Goal: Information Seeking & Learning: Learn about a topic

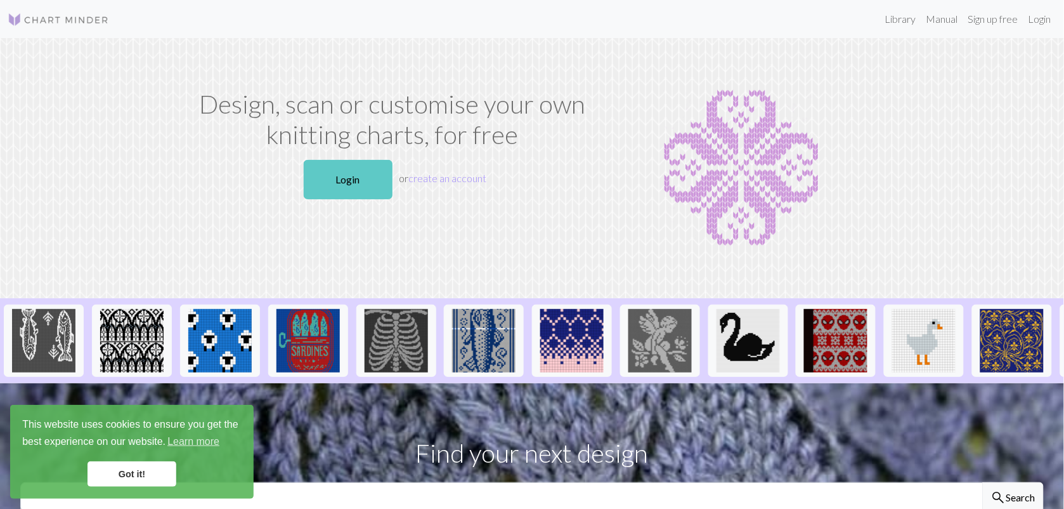
click at [353, 164] on link "Login" at bounding box center [348, 179] width 89 height 39
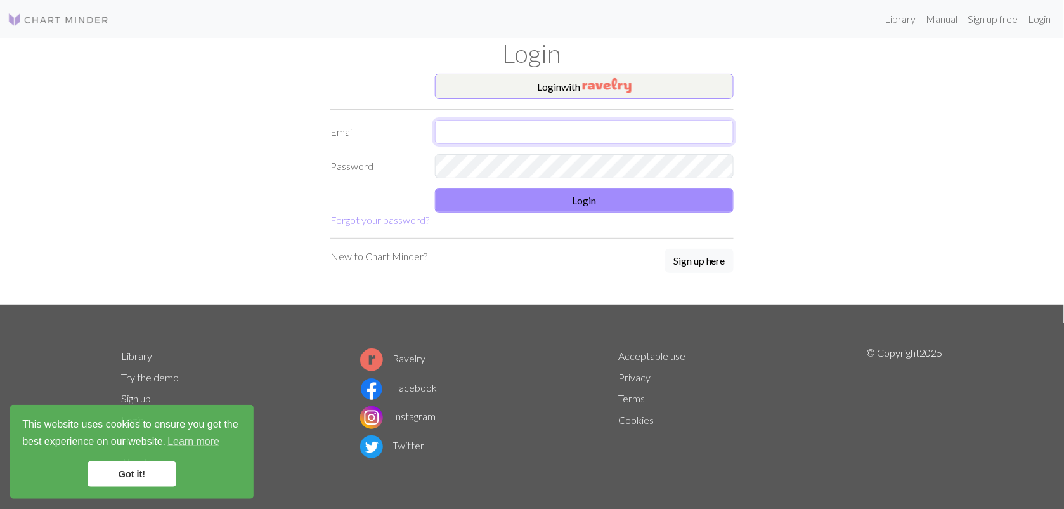
type input "pammy.dev@btinternet.com"
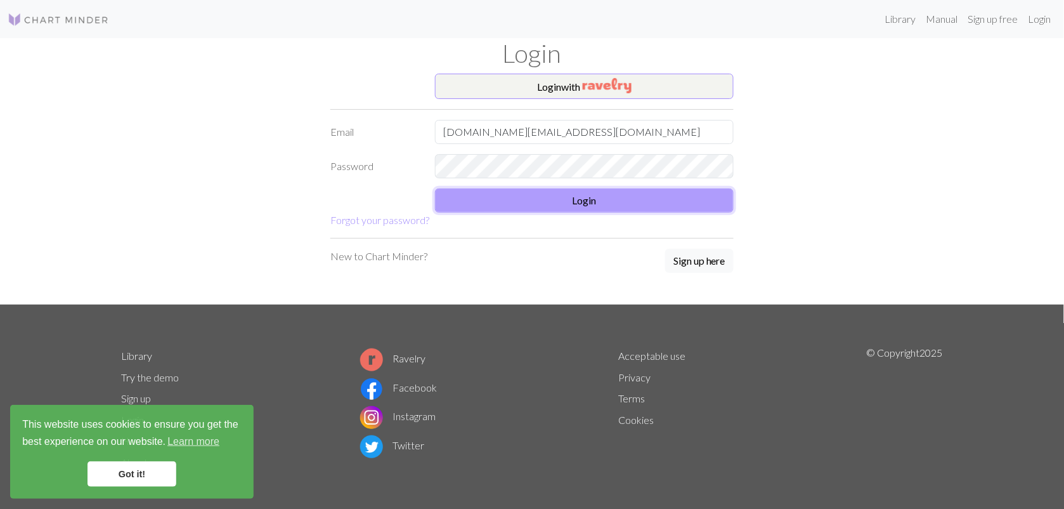
click at [533, 203] on button "Login" at bounding box center [584, 200] width 299 height 24
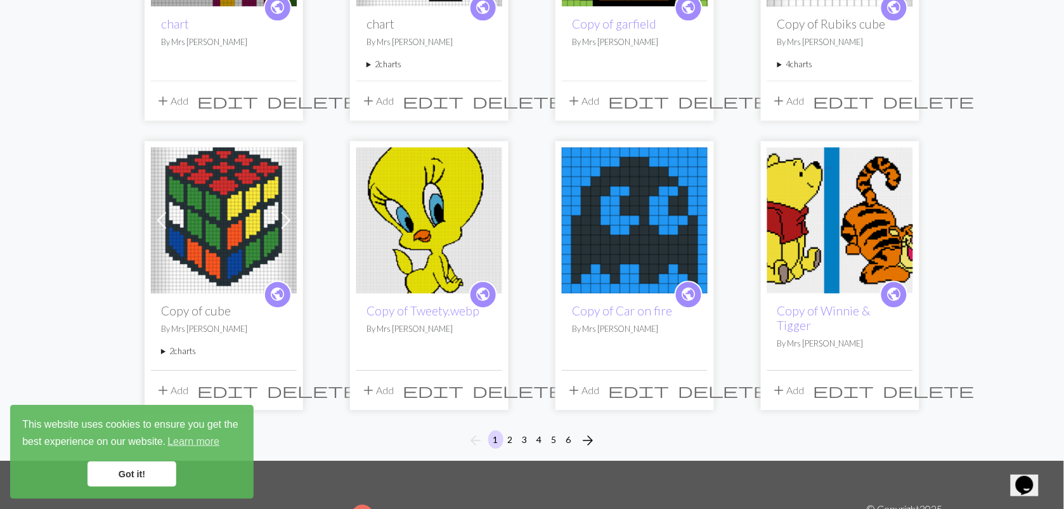
scroll to position [951, 0]
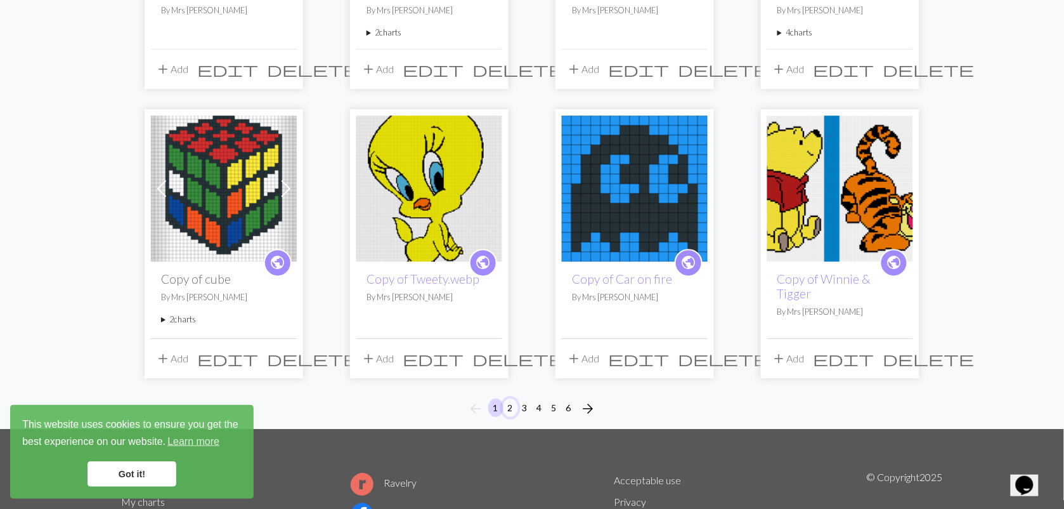
click at [511, 406] on button "2" at bounding box center [510, 407] width 15 height 18
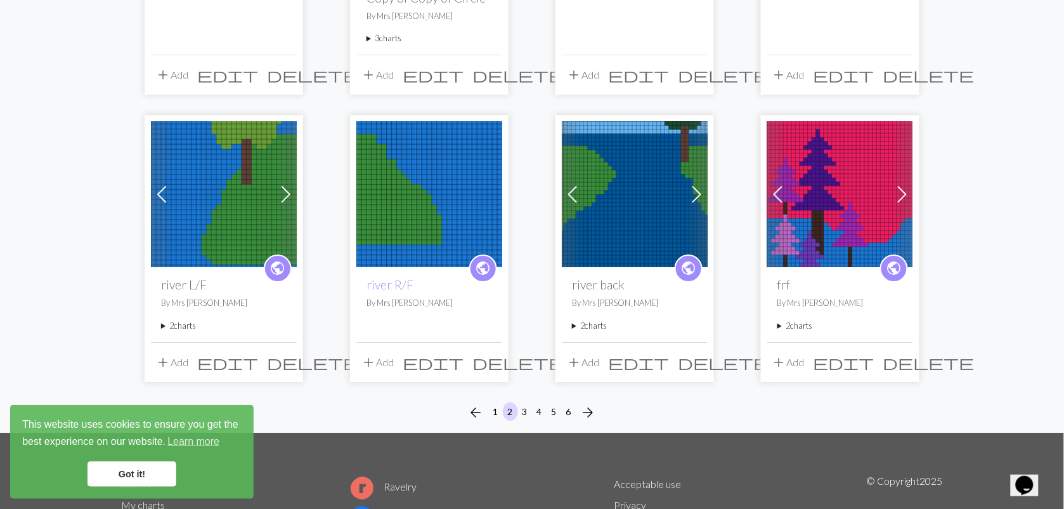
scroll to position [1140, 0]
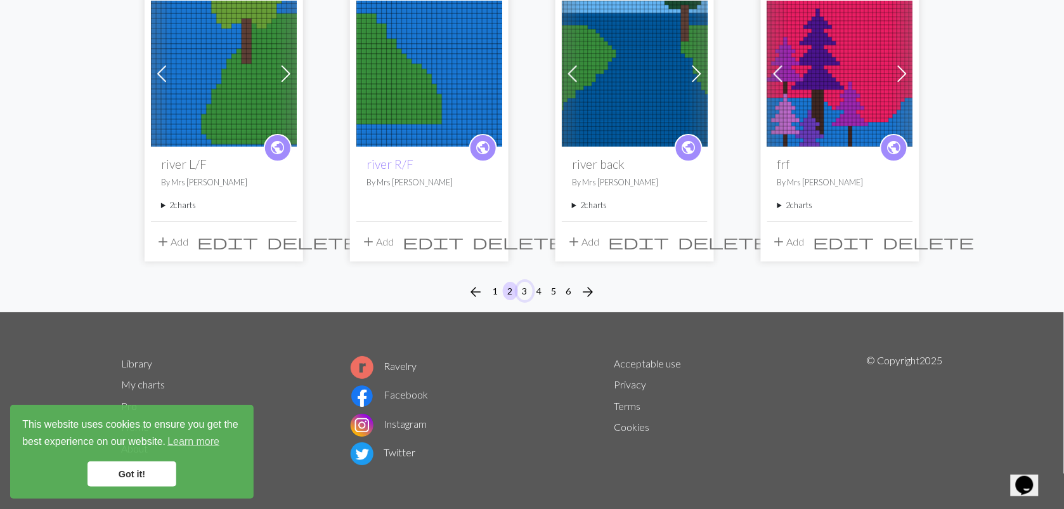
click at [526, 289] on button "3" at bounding box center [525, 291] width 15 height 18
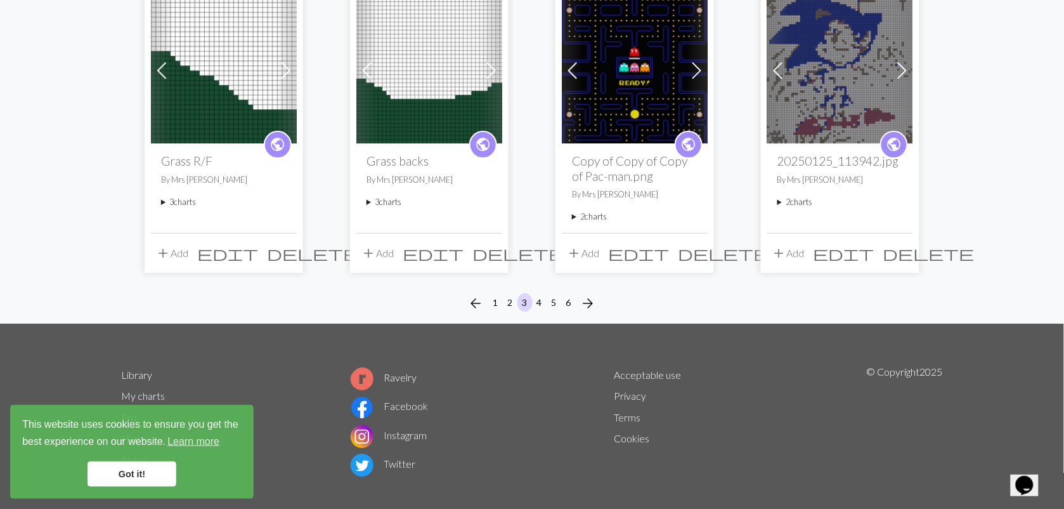
scroll to position [1142, 0]
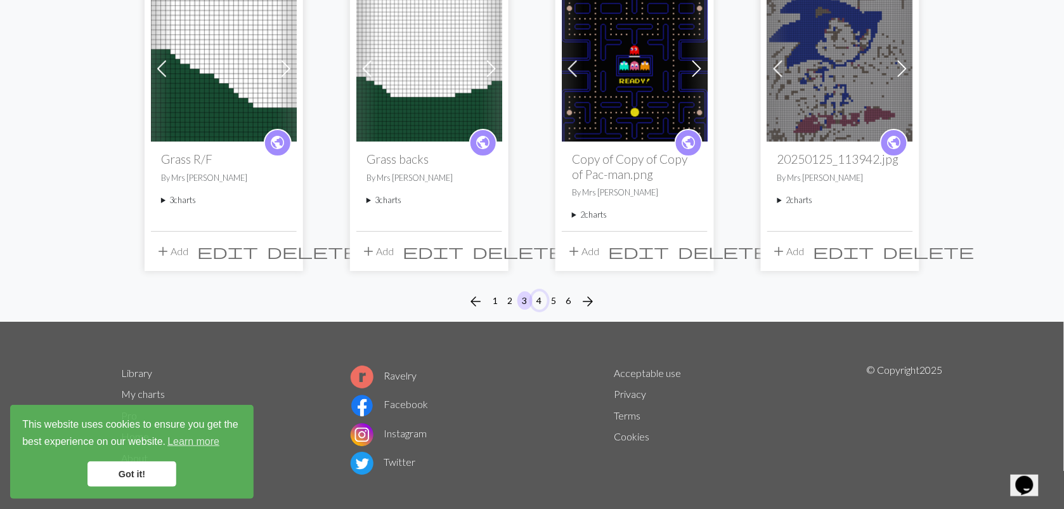
click at [542, 303] on button "4" at bounding box center [539, 300] width 15 height 18
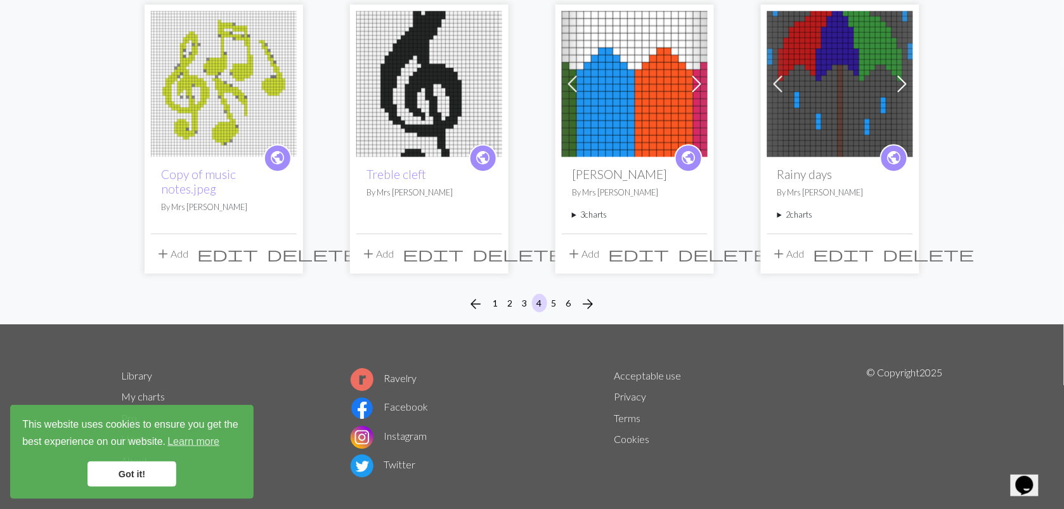
scroll to position [1079, 0]
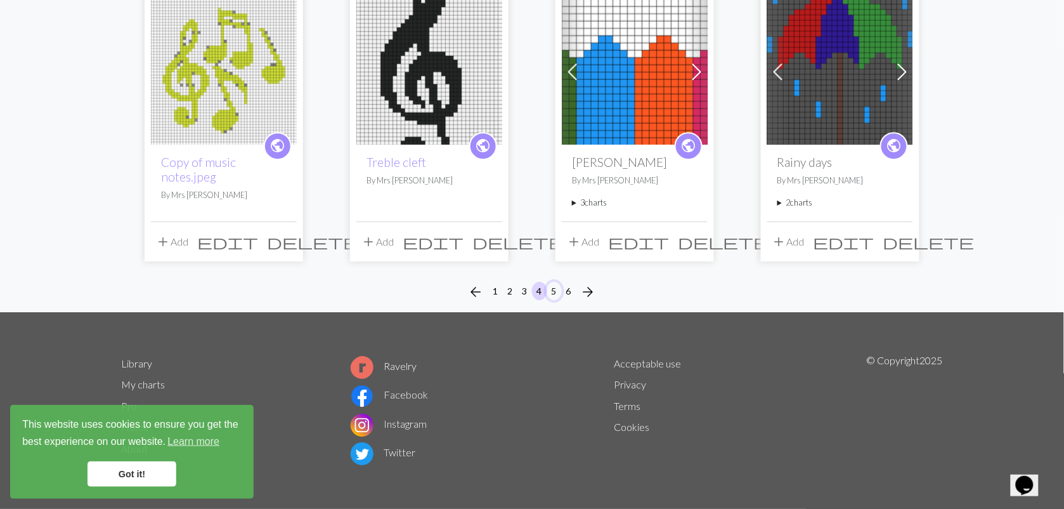
click at [553, 286] on button "5" at bounding box center [554, 291] width 15 height 18
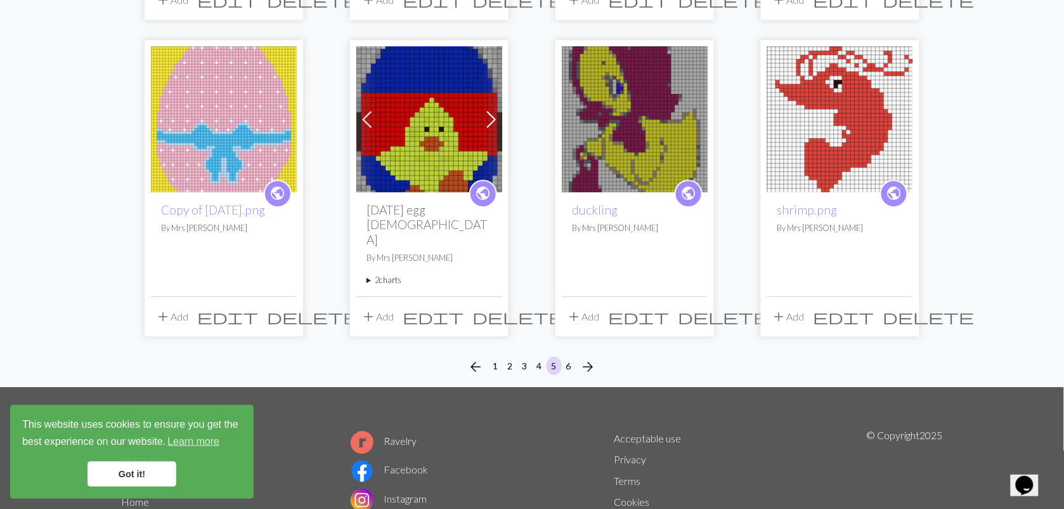
scroll to position [1034, 0]
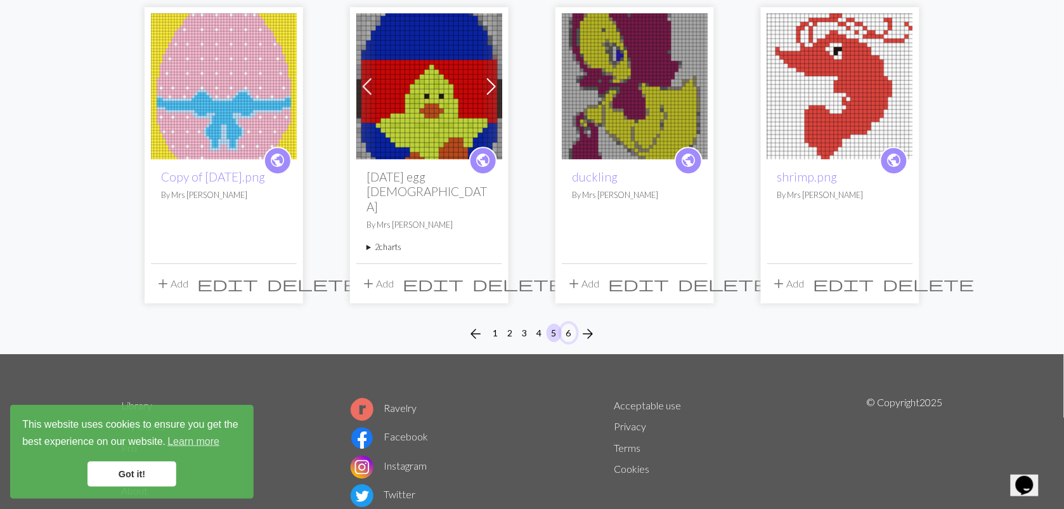
click at [571, 323] on button "6" at bounding box center [568, 332] width 15 height 18
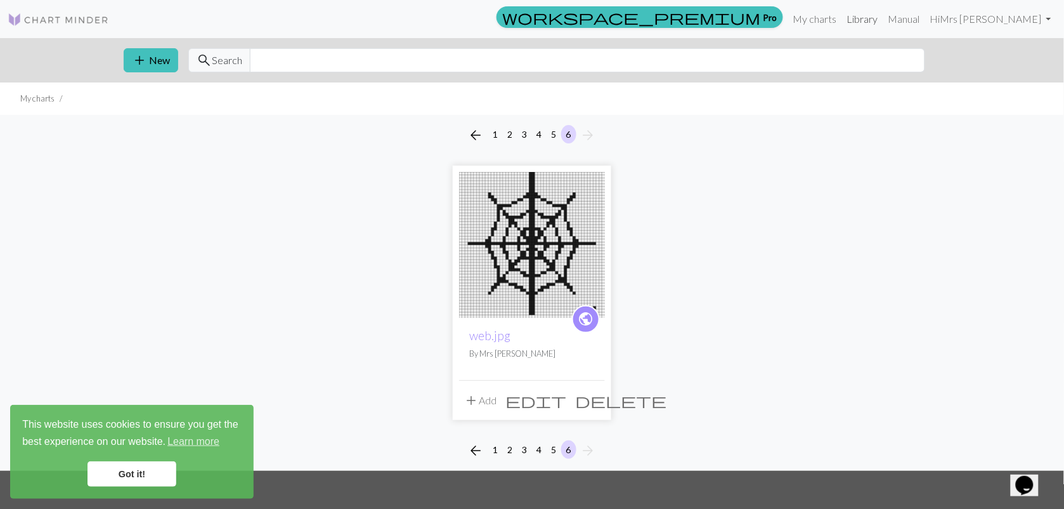
click at [883, 17] on link "Library" at bounding box center [862, 18] width 41 height 25
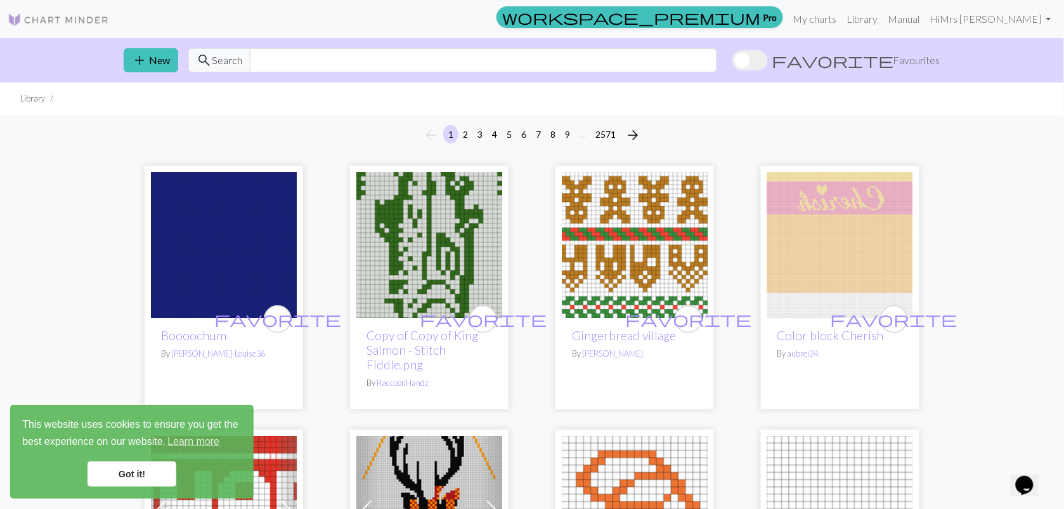
click at [768, 58] on span at bounding box center [751, 60] width 36 height 20
click at [733, 62] on input "favorite Favourites" at bounding box center [733, 62] width 0 height 0
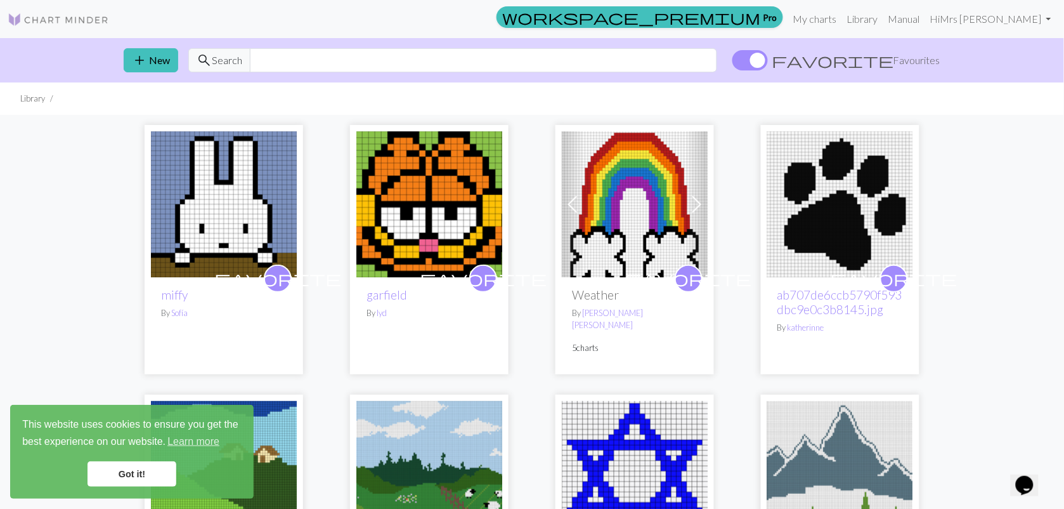
click at [958, 100] on ul "Library" at bounding box center [532, 98] width 1064 height 32
click at [119, 479] on link "Got it!" at bounding box center [132, 473] width 89 height 25
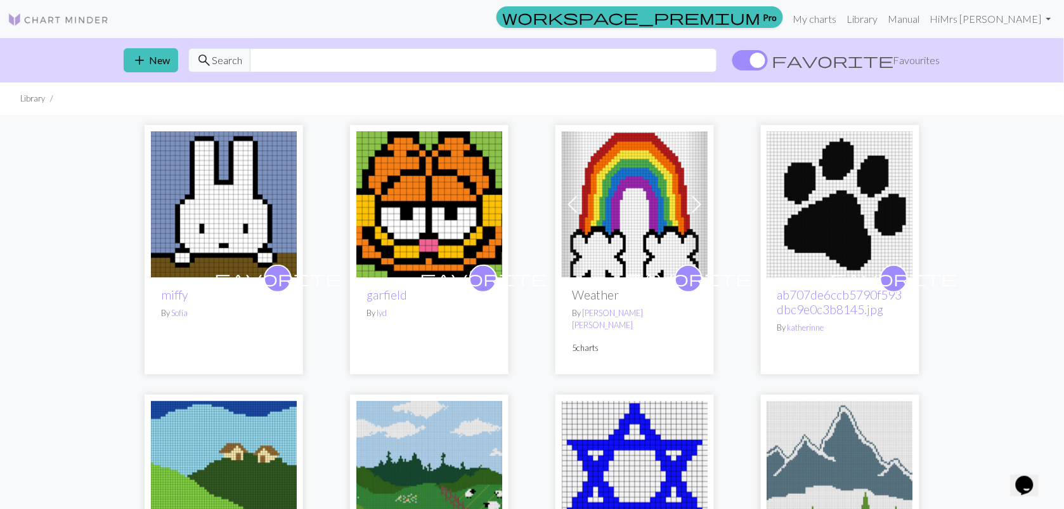
click at [220, 214] on img at bounding box center [224, 204] width 146 height 146
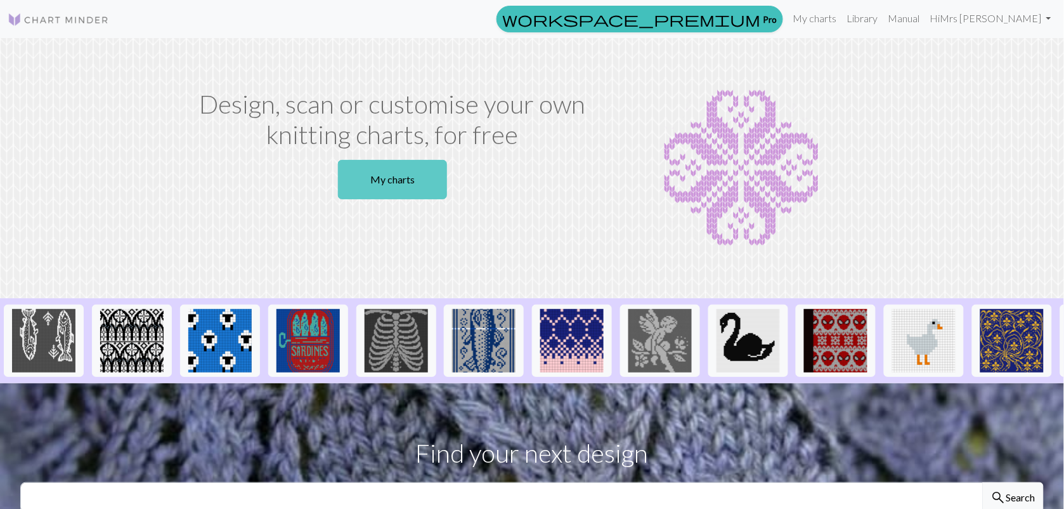
click at [407, 173] on link "My charts" at bounding box center [392, 179] width 109 height 39
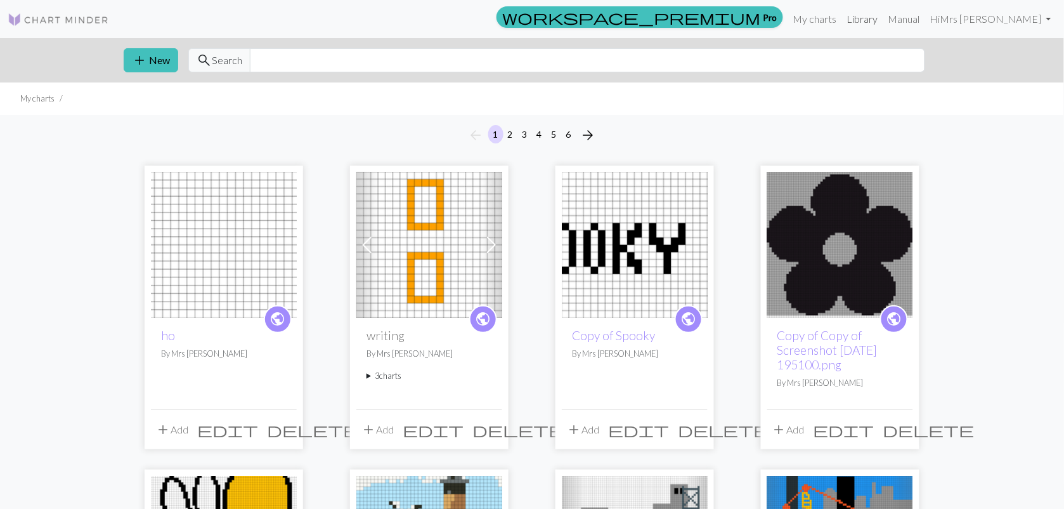
click at [883, 11] on link "Library" at bounding box center [862, 18] width 41 height 25
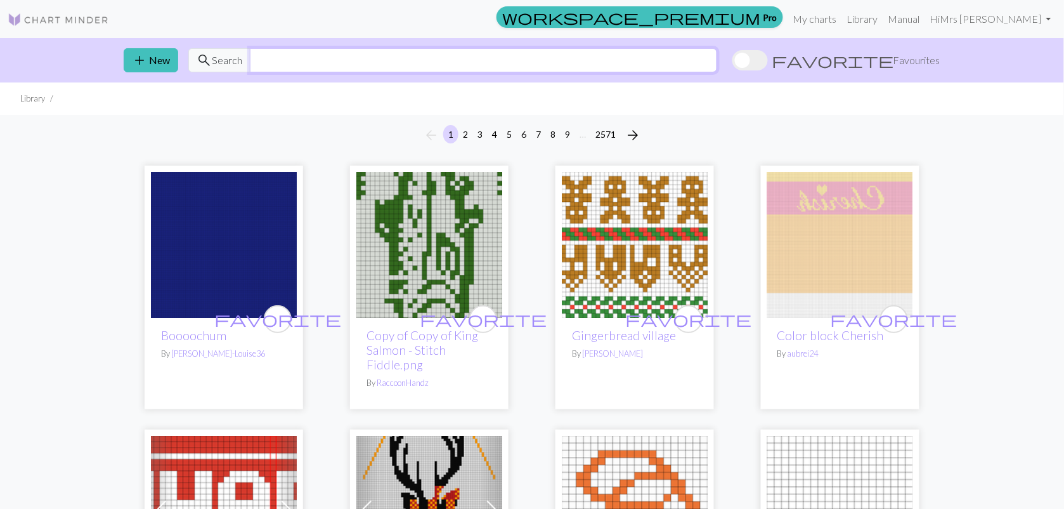
click at [382, 54] on input "text" at bounding box center [483, 60] width 467 height 24
type input "christmas"
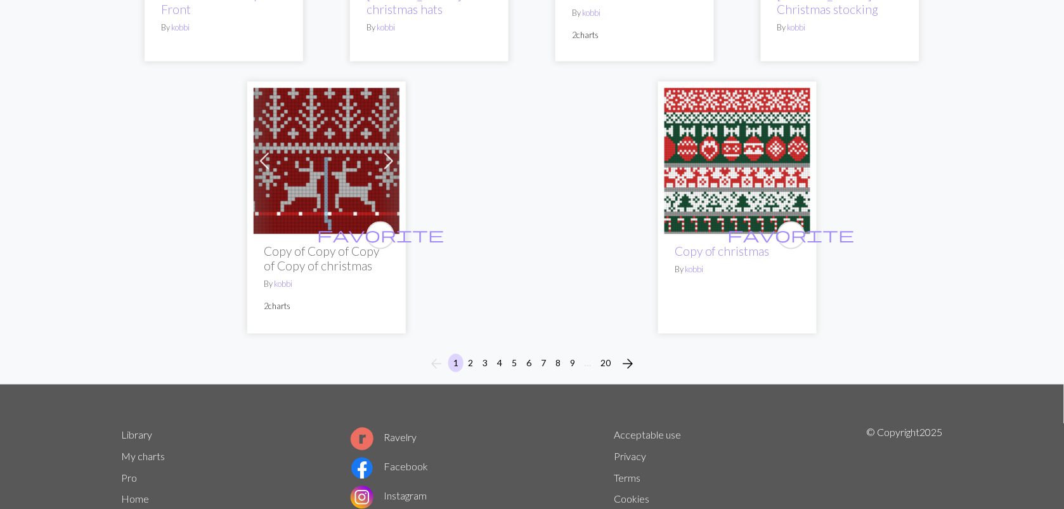
scroll to position [3517, 0]
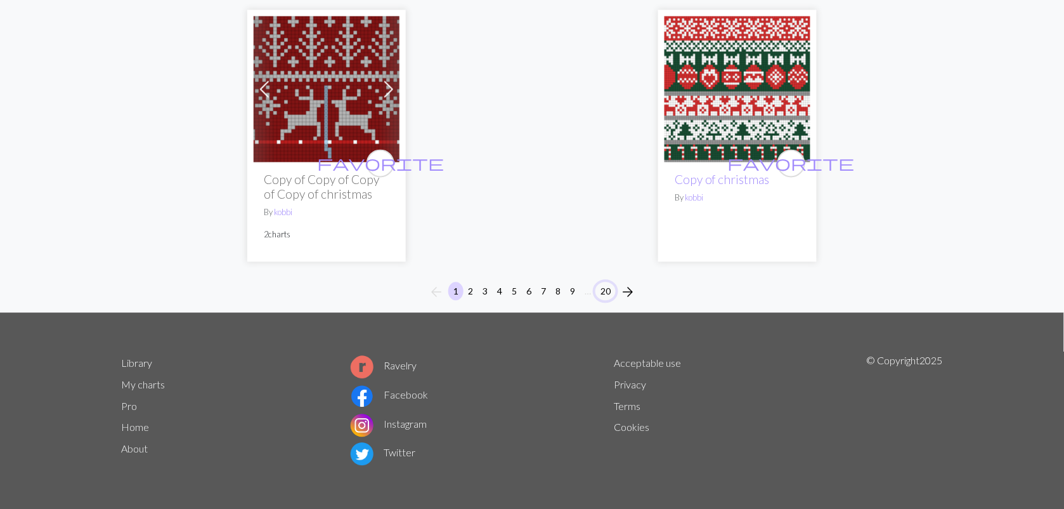
click at [599, 290] on button "20" at bounding box center [606, 291] width 20 height 18
